Goal: Navigation & Orientation: Find specific page/section

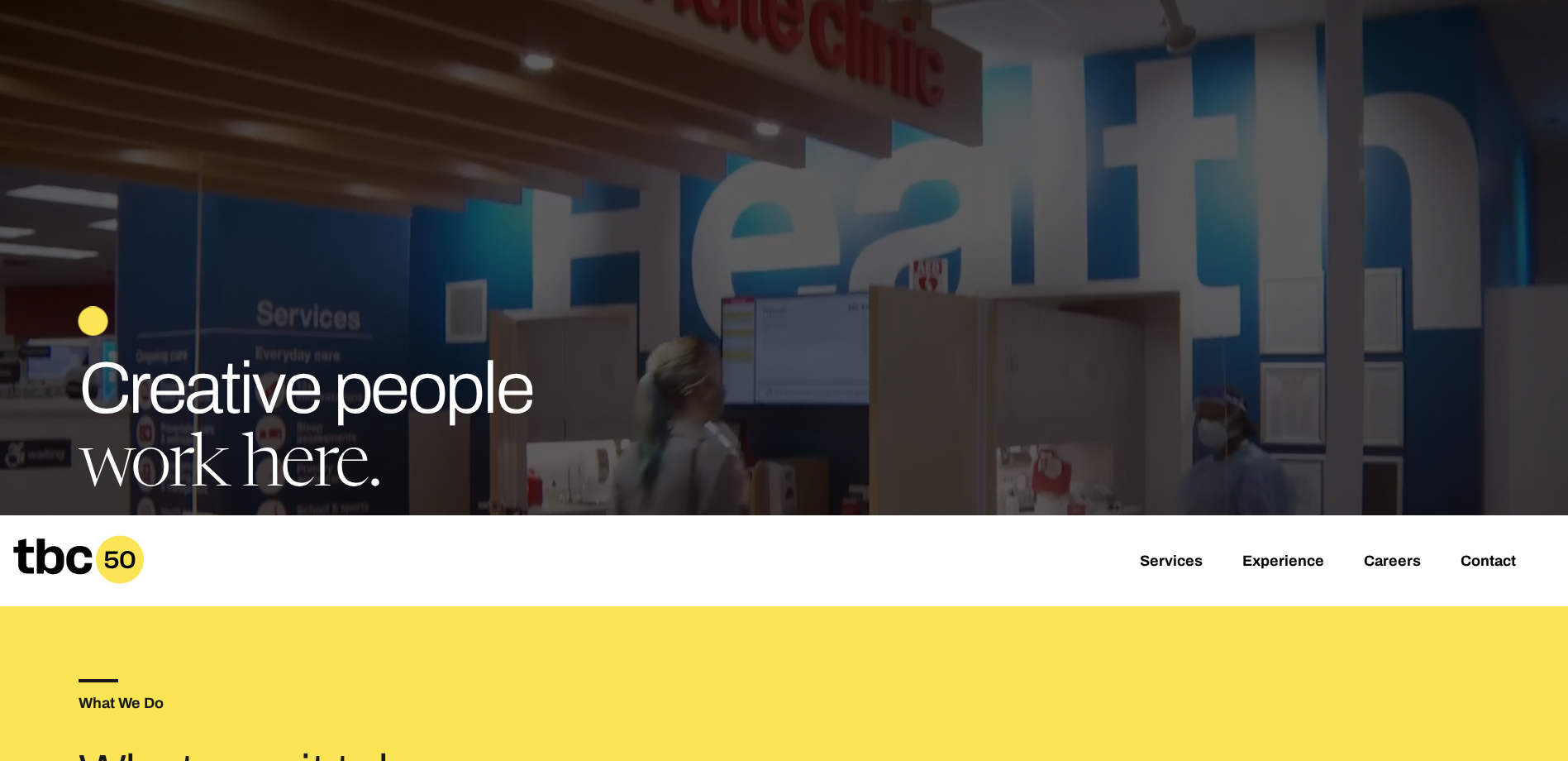
scroll to position [413, 0]
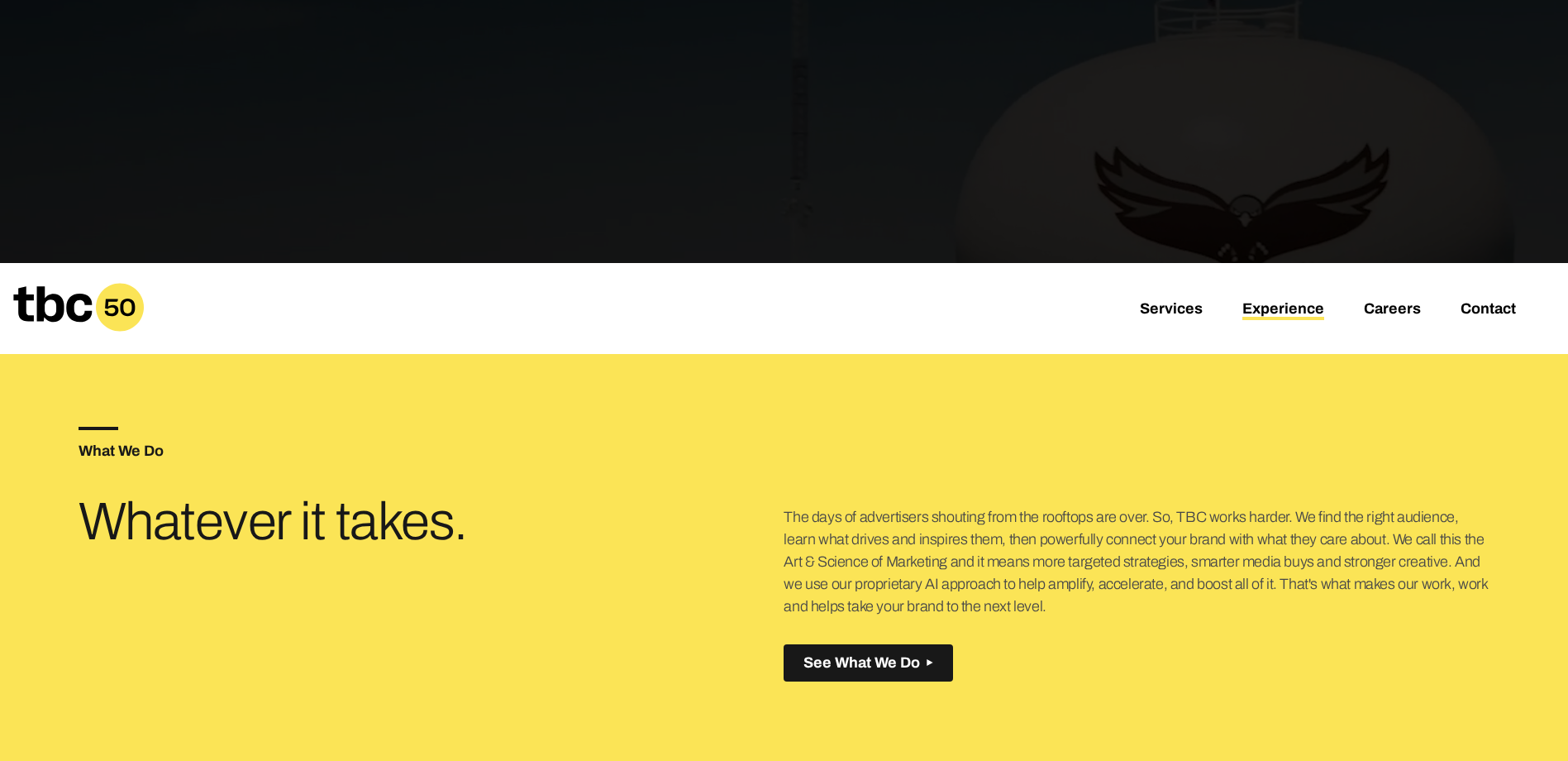
click at [1283, 307] on link "Experience" at bounding box center [1283, 310] width 82 height 20
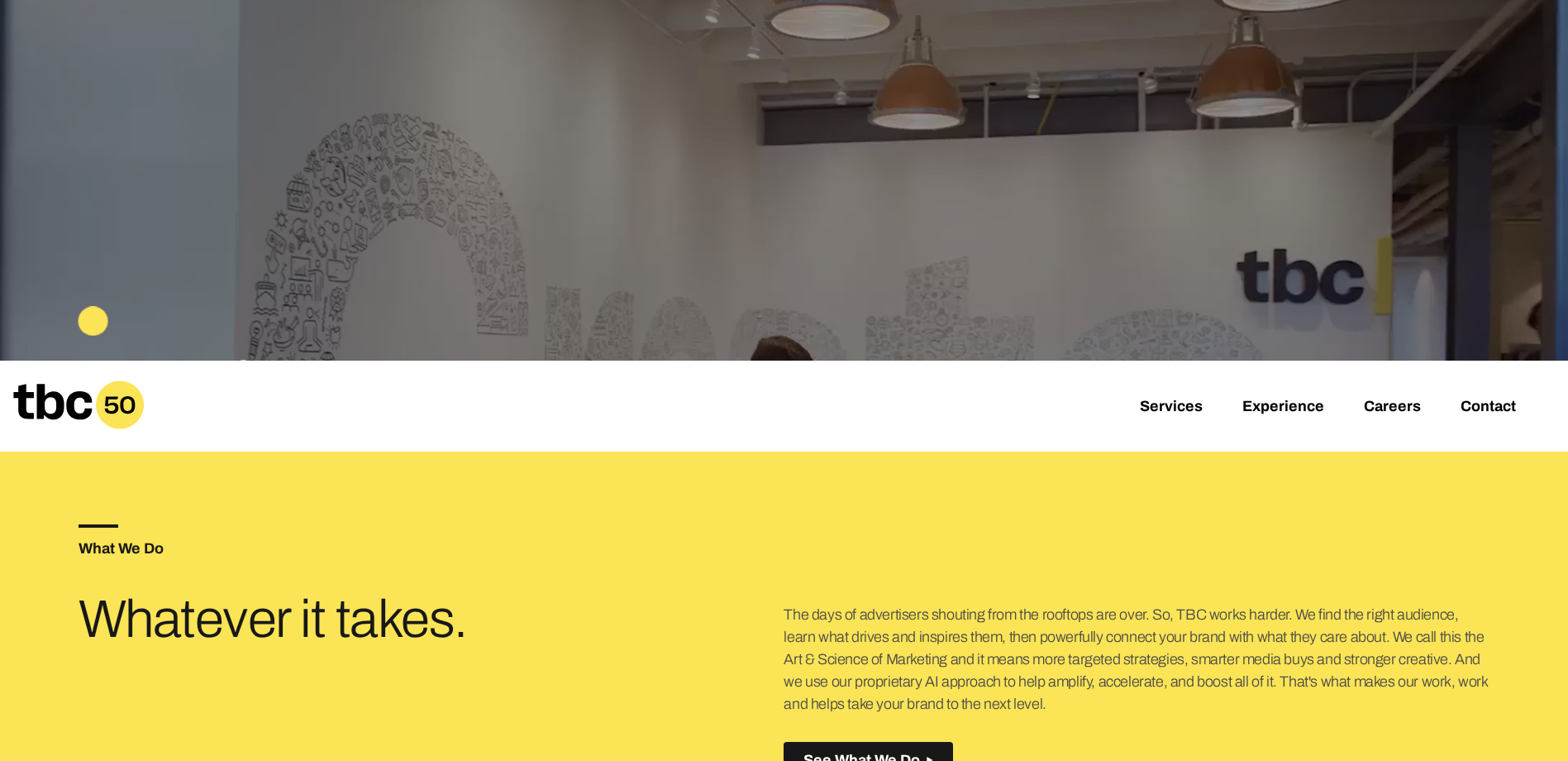
scroll to position [338, 0]
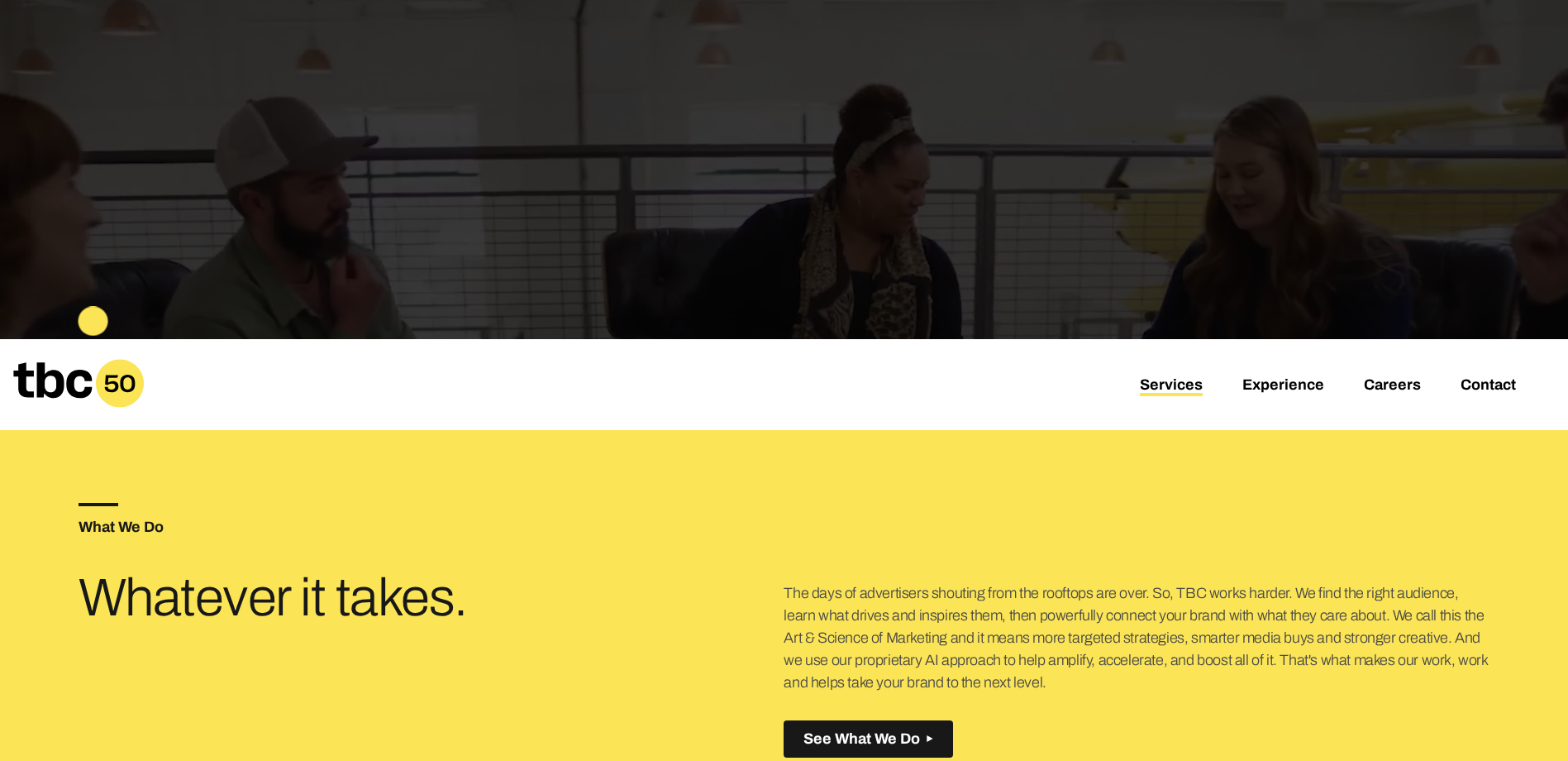
click at [1193, 384] on link "Services" at bounding box center [1171, 386] width 62 height 20
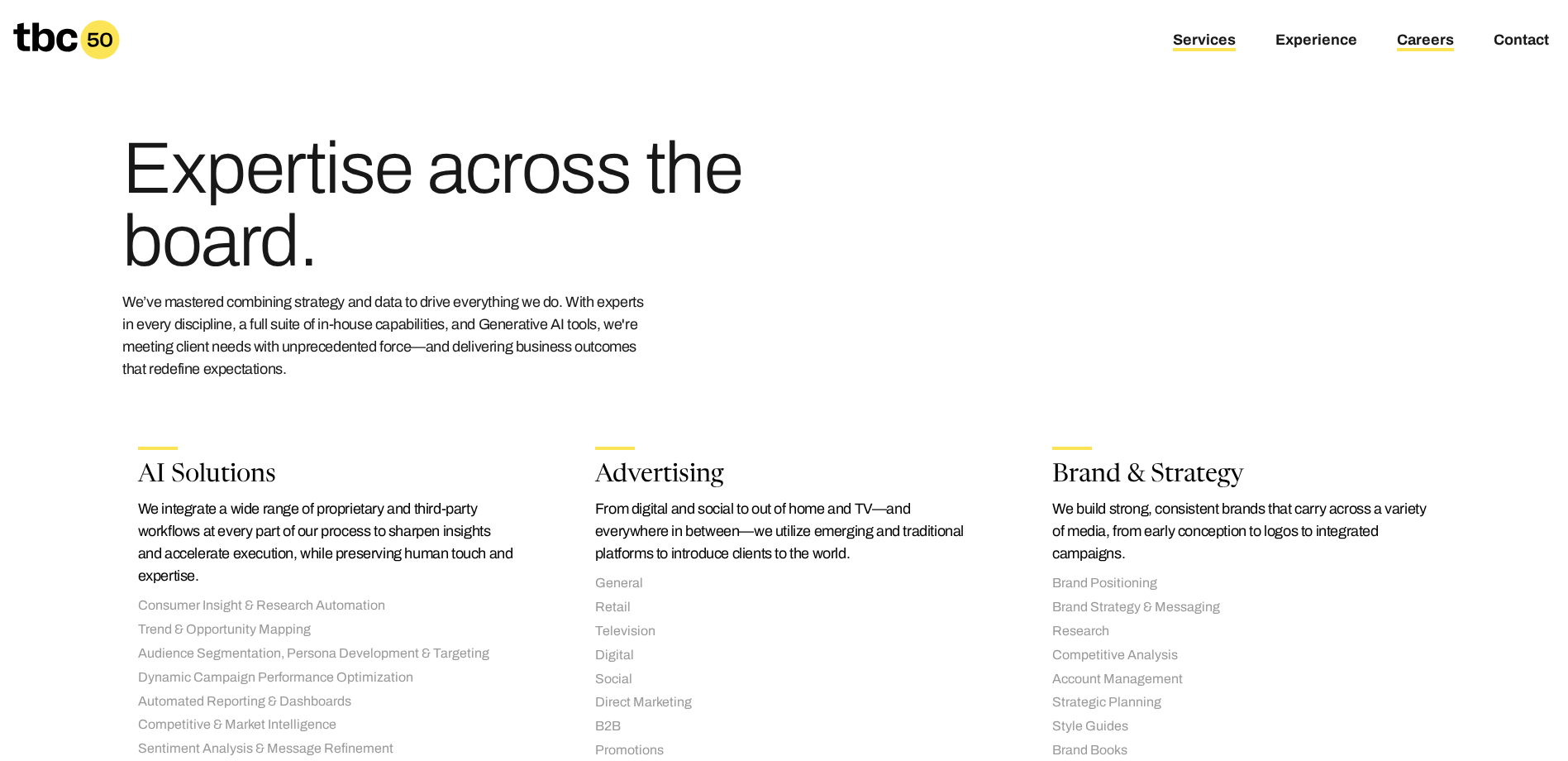
click at [1415, 38] on link "Careers" at bounding box center [1426, 41] width 57 height 20
